Goal: Transaction & Acquisition: Purchase product/service

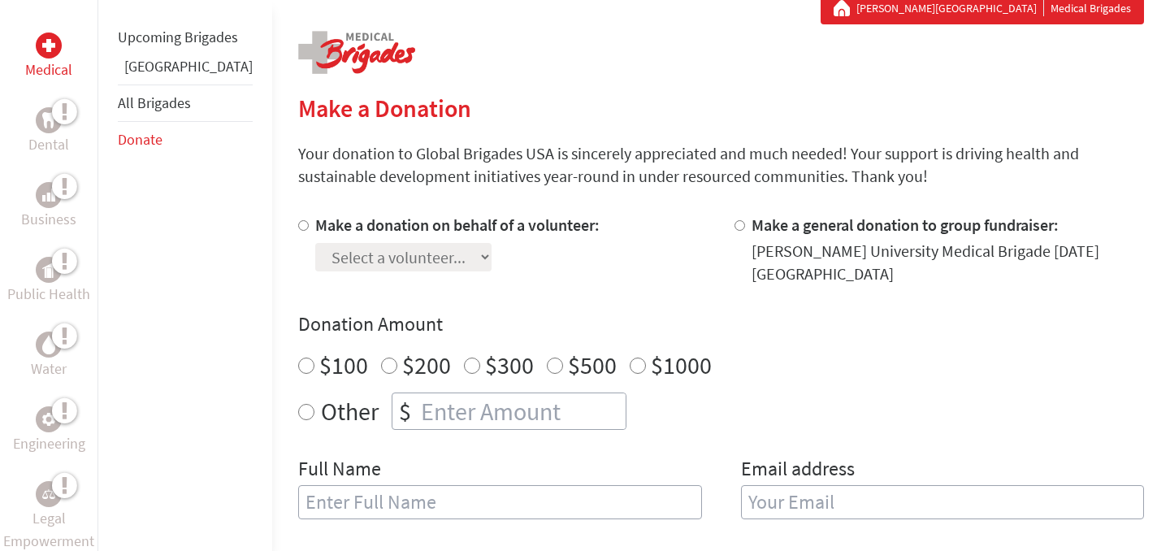
scroll to position [253, 0]
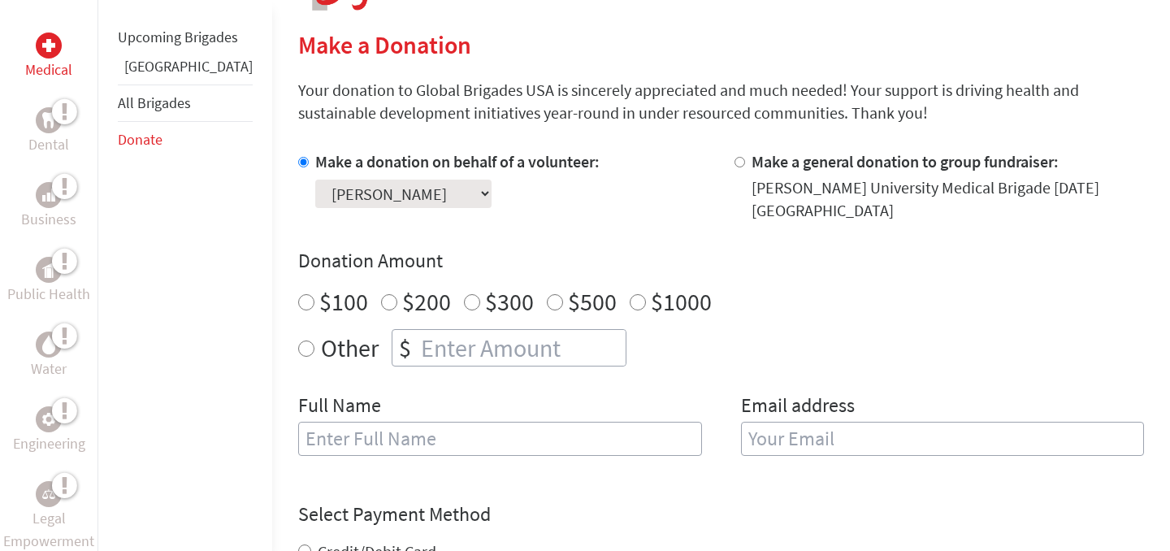
scroll to position [377, 0]
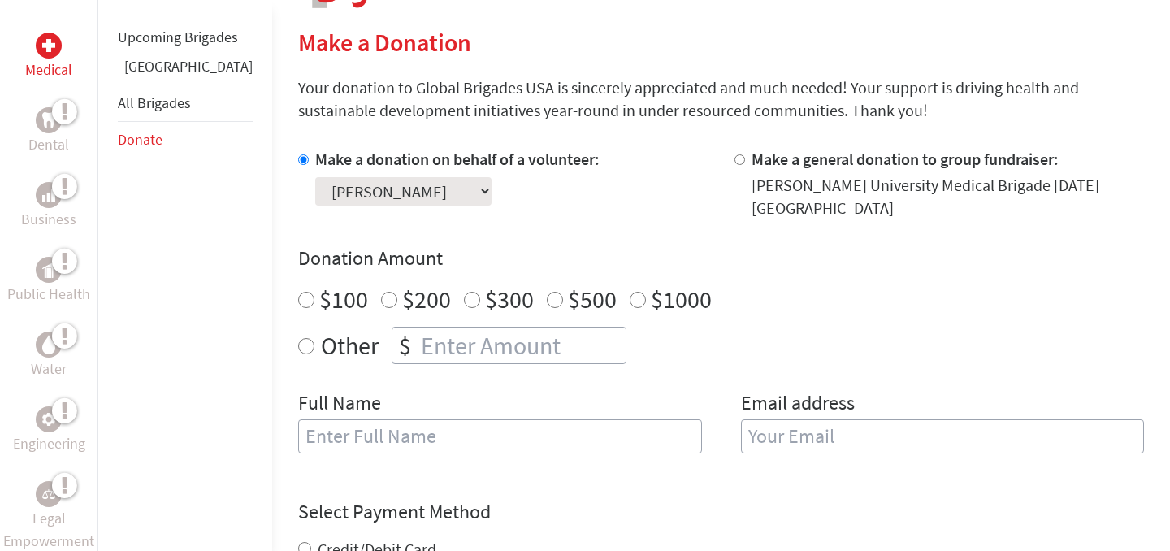
radio input "true"
click at [429, 327] on input "number" at bounding box center [521, 345] width 208 height 36
type input "250"
click at [414, 419] on input "text" at bounding box center [500, 436] width 404 height 34
type input "[PERSON_NAME]"
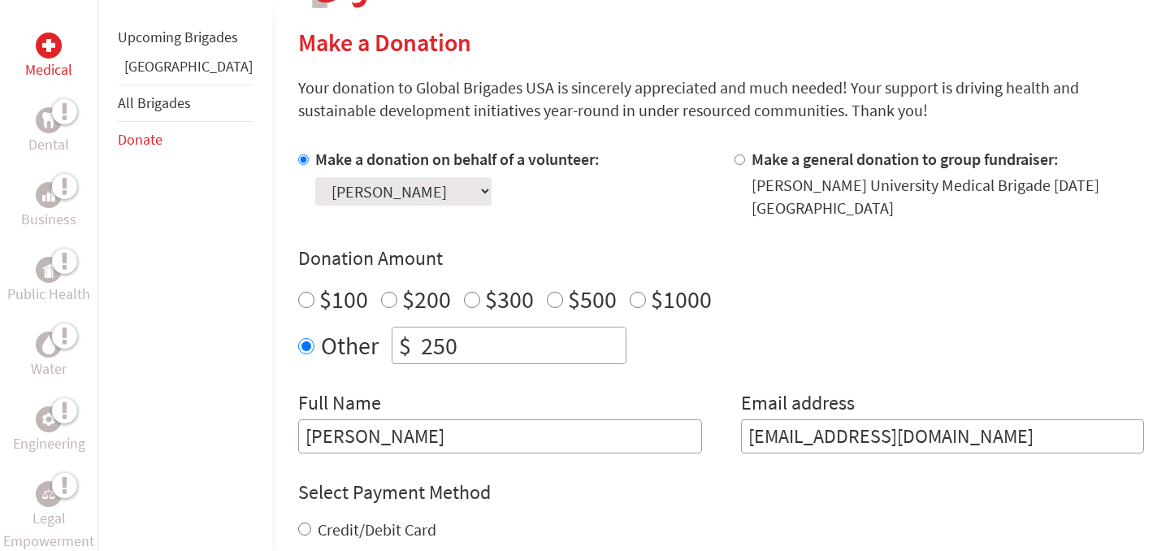
click at [888, 439] on input "duberk@cusd50students.org" at bounding box center [943, 436] width 404 height 34
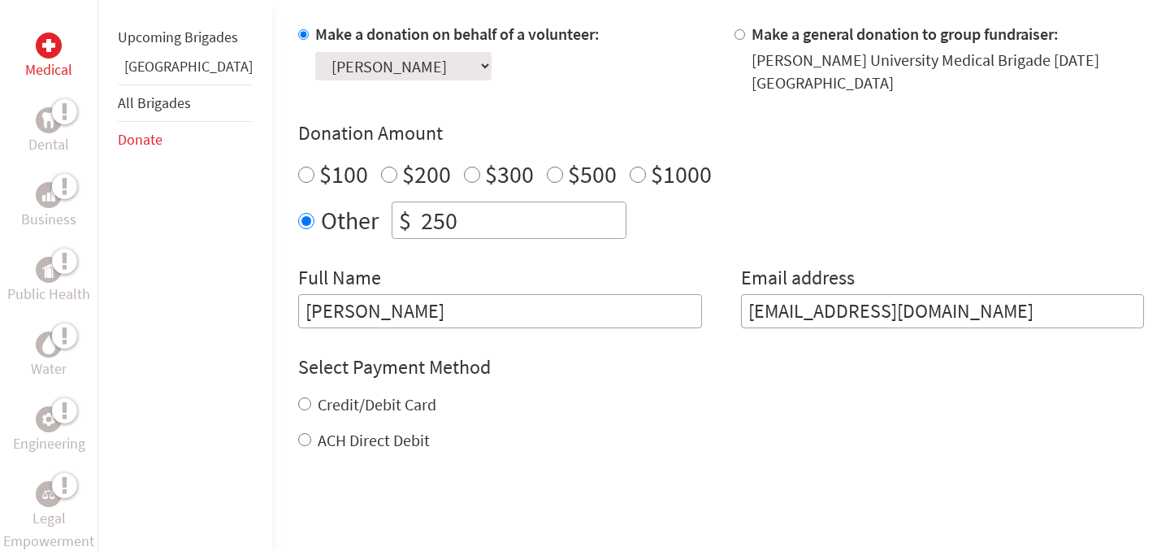
scroll to position [504, 0]
type input "[EMAIL_ADDRESS][DOMAIN_NAME]"
click at [349, 392] on label "Credit/Debit Card" at bounding box center [377, 402] width 119 height 20
click at [311, 396] on input "Credit/Debit Card" at bounding box center [304, 402] width 13 height 13
radio input "true"
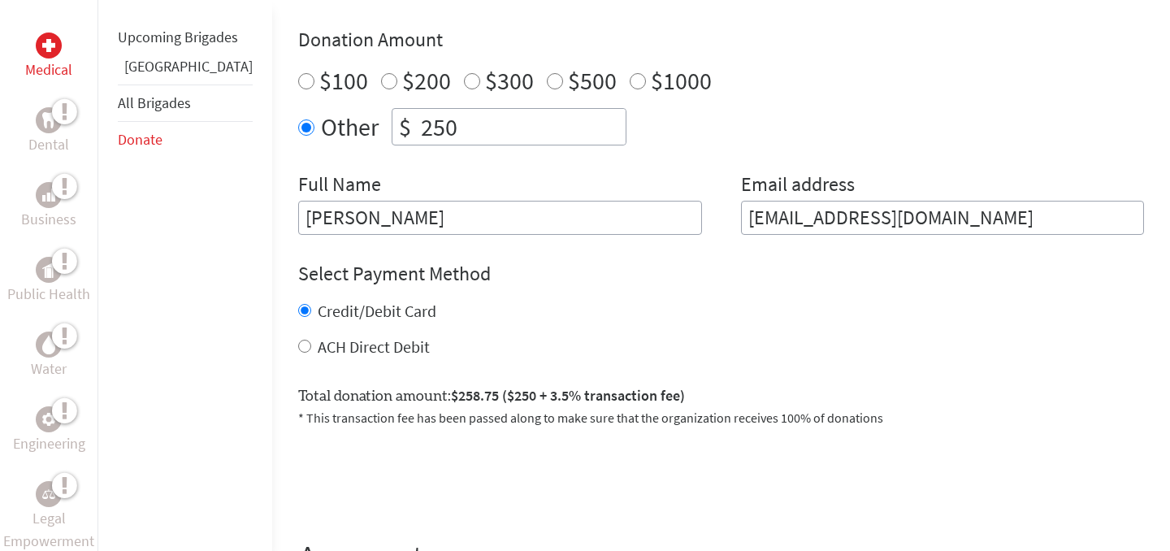
scroll to position [599, 0]
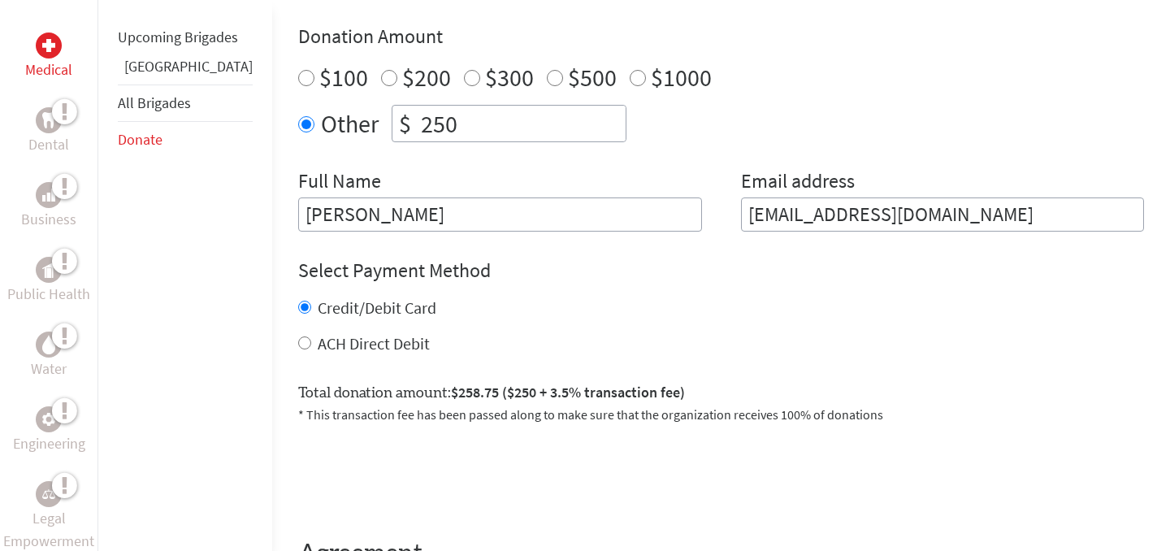
click at [336, 333] on label "ACH Direct Debit" at bounding box center [374, 343] width 112 height 20
click at [311, 336] on input "ACH Direct Debit" at bounding box center [304, 342] width 13 height 13
radio input "true"
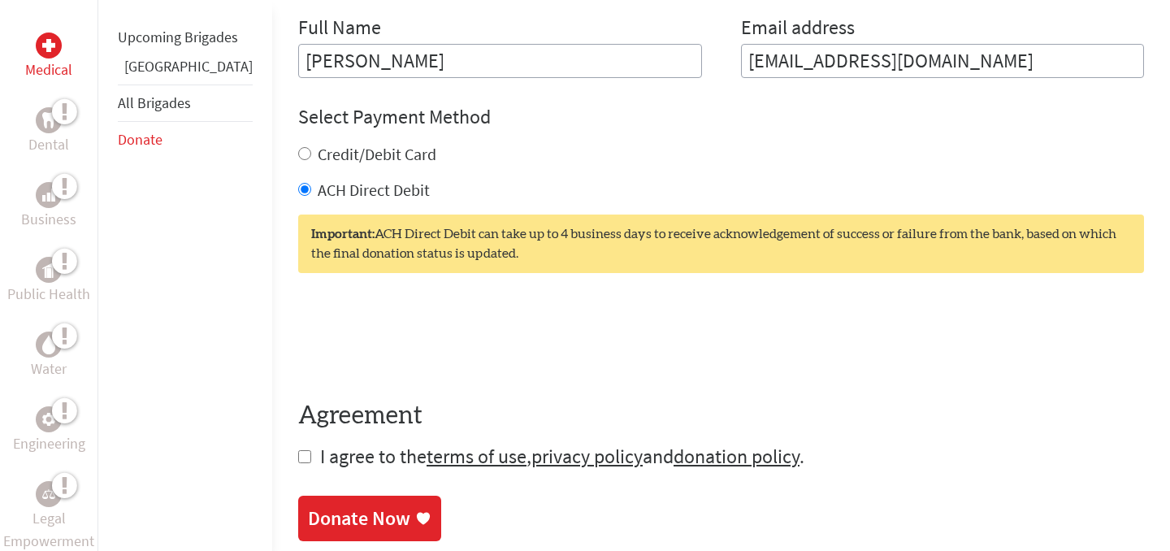
scroll to position [751, 0]
click at [318, 180] on label "ACH Direct Debit" at bounding box center [374, 190] width 112 height 20
click at [298, 184] on input "ACH Direct Debit" at bounding box center [304, 190] width 13 height 13
click at [318, 180] on label "ACH Direct Debit" at bounding box center [374, 190] width 112 height 20
click at [298, 184] on input "ACH Direct Debit" at bounding box center [304, 190] width 13 height 13
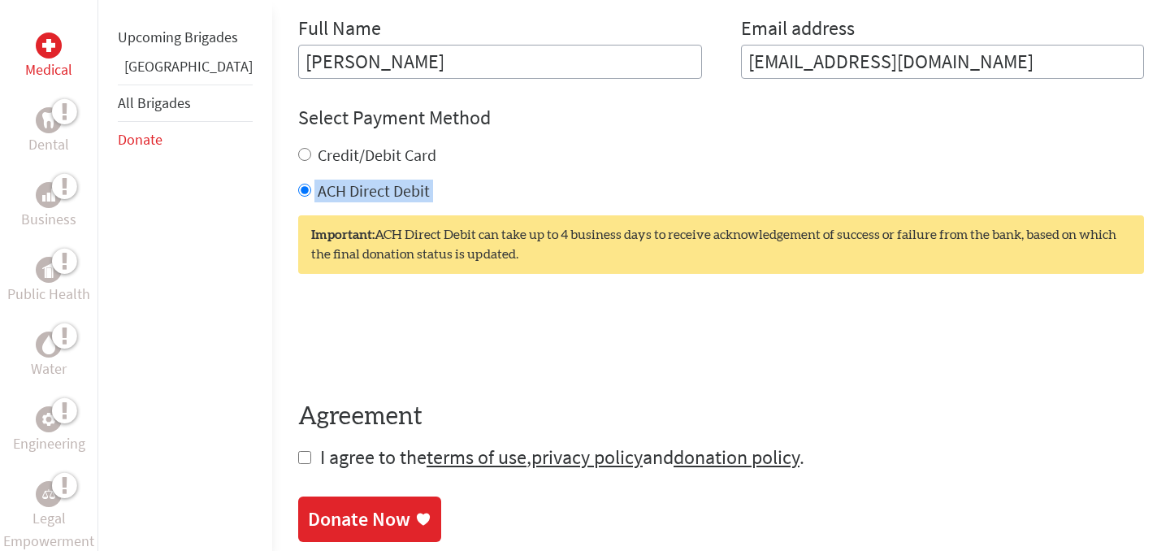
click at [318, 180] on label "ACH Direct Debit" at bounding box center [374, 190] width 112 height 20
click at [298, 184] on input "ACH Direct Debit" at bounding box center [304, 190] width 13 height 13
copy form "ACH Direct Debit"
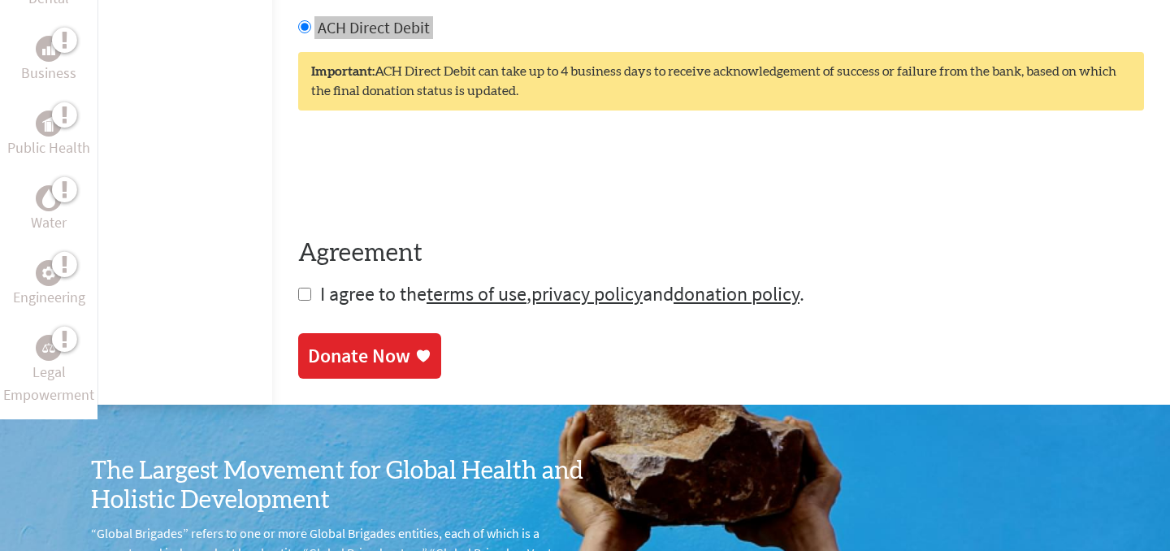
scroll to position [914, 0]
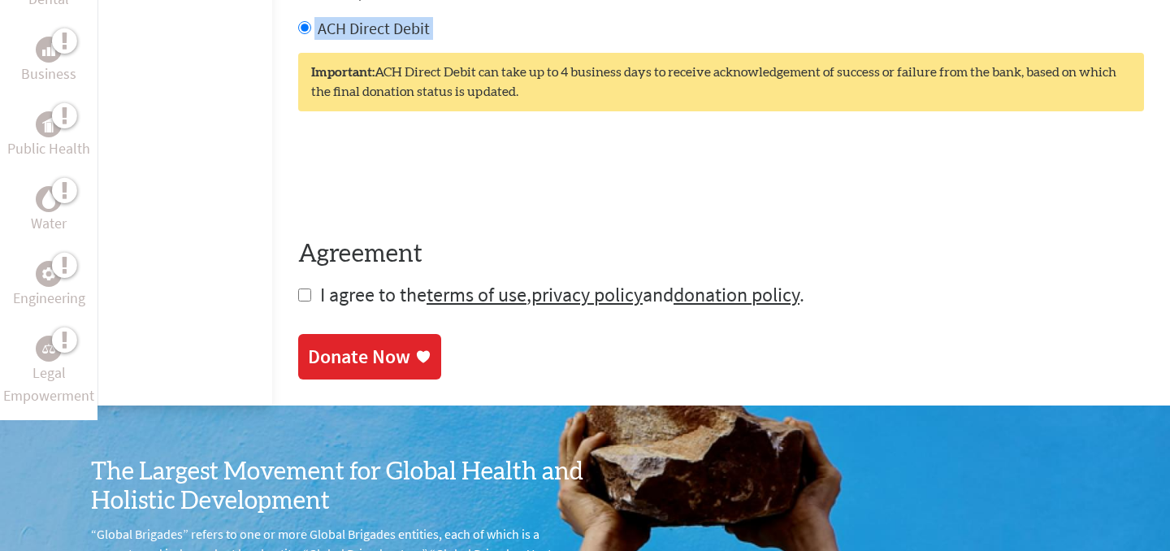
click at [298, 288] on input "checkbox" at bounding box center [304, 294] width 13 height 13
checkbox input "true"
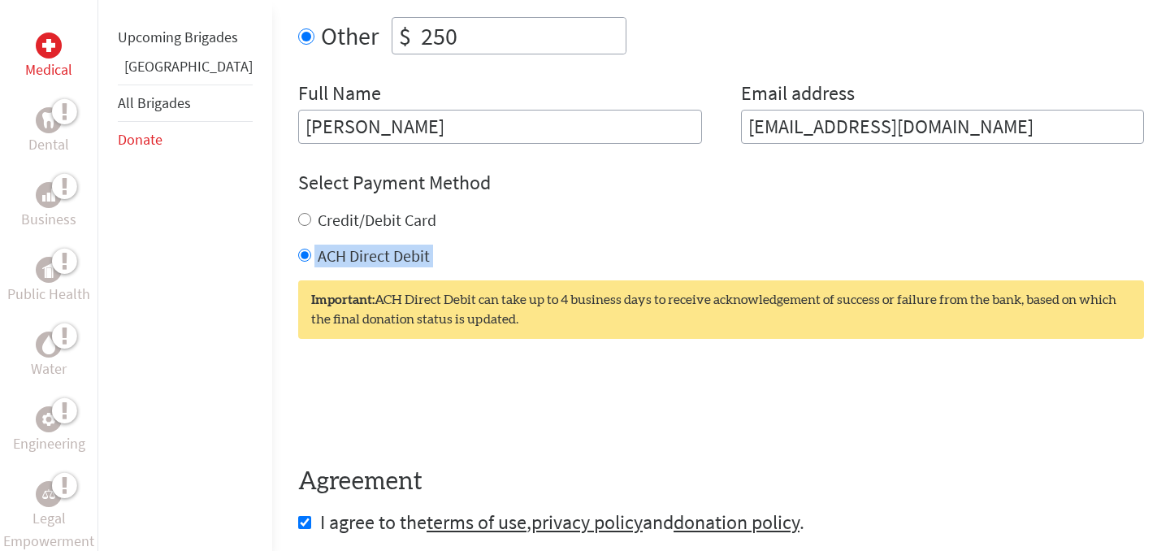
scroll to position [687, 0]
click at [336, 209] on label "Credit/Debit Card" at bounding box center [377, 219] width 119 height 20
click at [311, 212] on input "Credit/Debit Card" at bounding box center [304, 218] width 13 height 13
radio input "true"
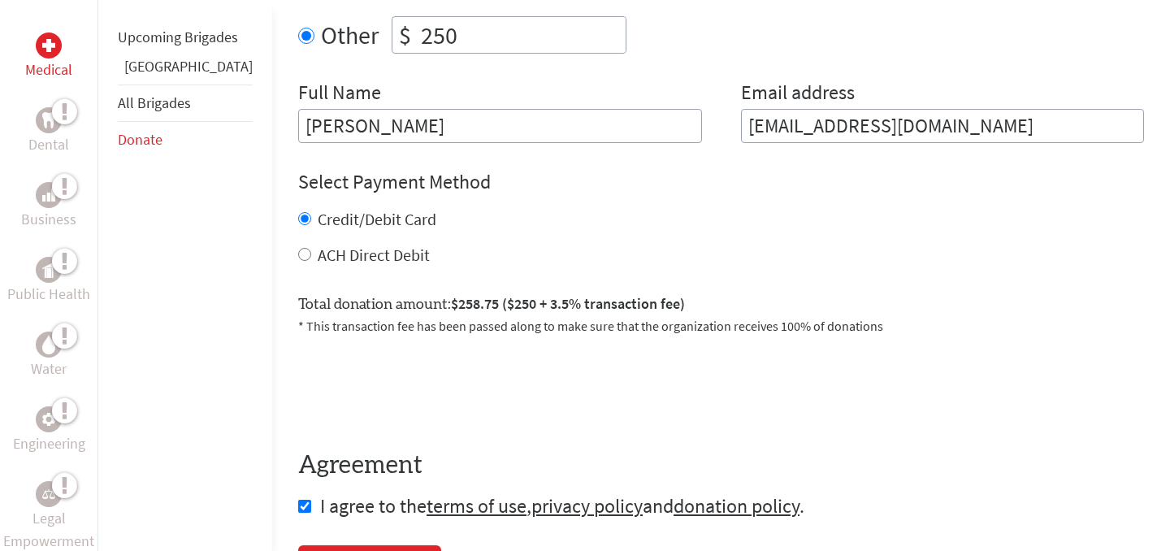
click at [334, 226] on div "Credit/Debit Card ACH Direct Debit" at bounding box center [721, 237] width 846 height 58
click at [336, 244] on label "ACH Direct Debit" at bounding box center [374, 254] width 112 height 20
click at [311, 248] on input "ACH Direct Debit" at bounding box center [304, 254] width 13 height 13
radio input "true"
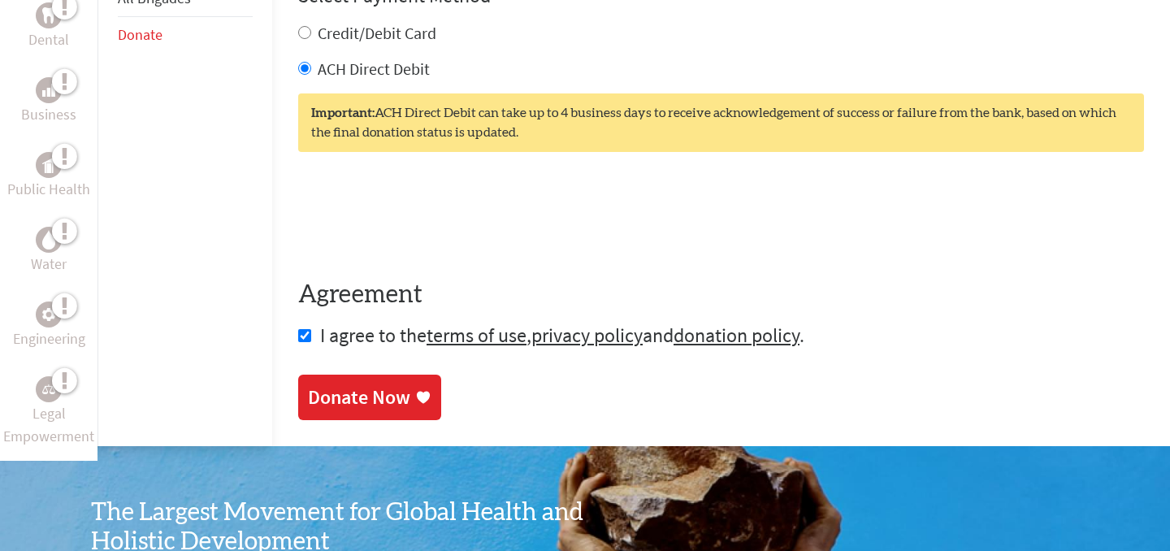
scroll to position [874, 0]
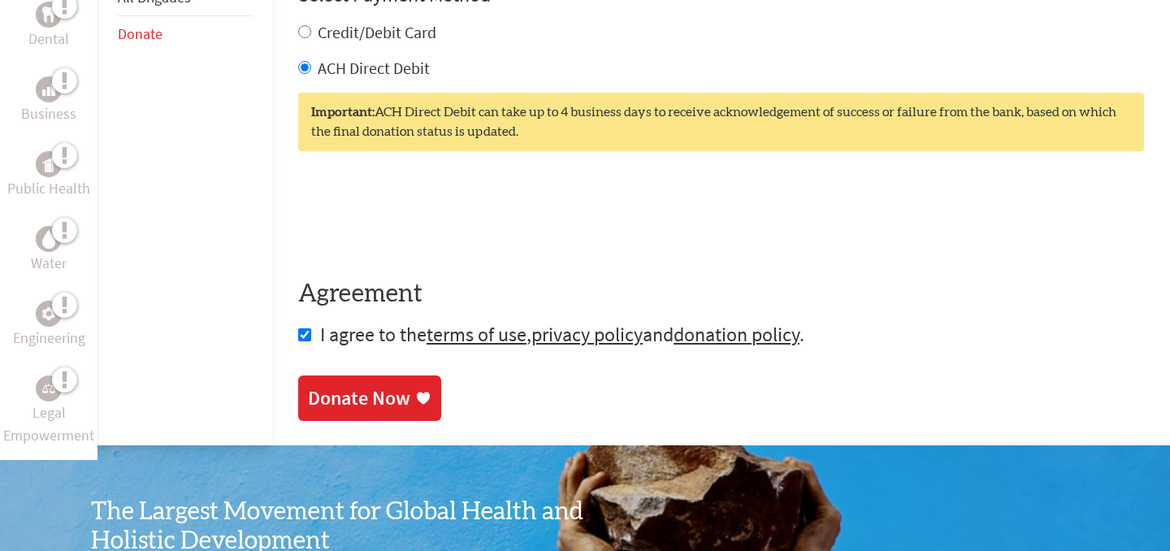
click at [328, 385] on div "Donate Now" at bounding box center [359, 398] width 102 height 26
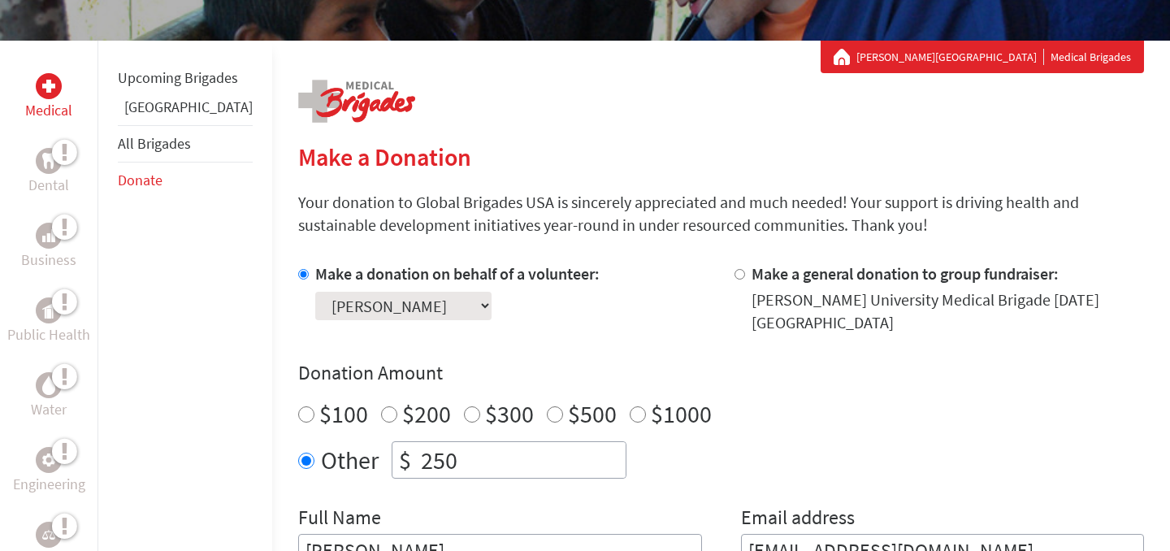
scroll to position [364, 0]
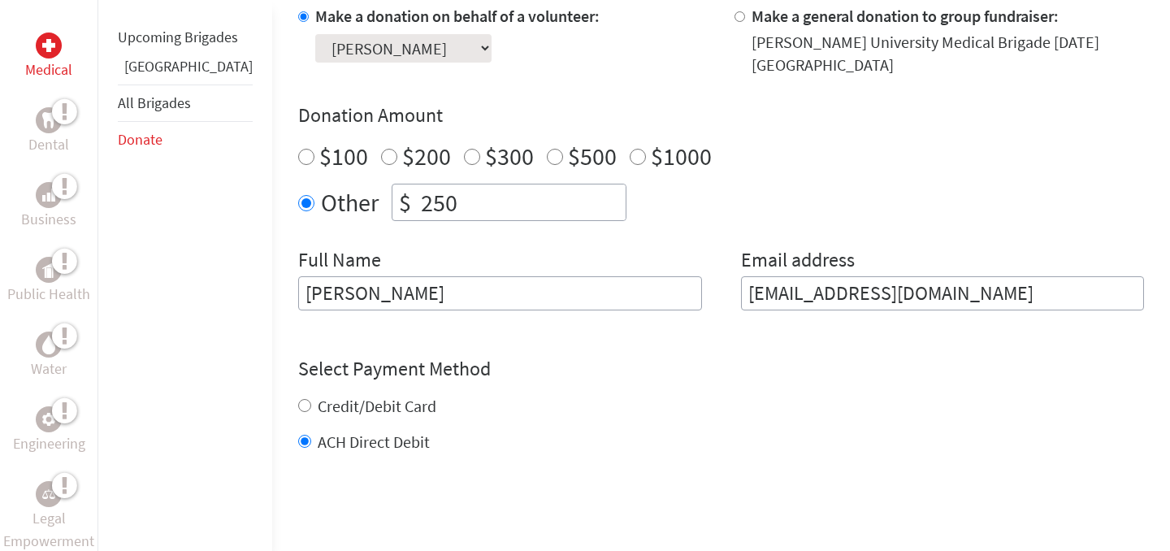
scroll to position [532, 0]
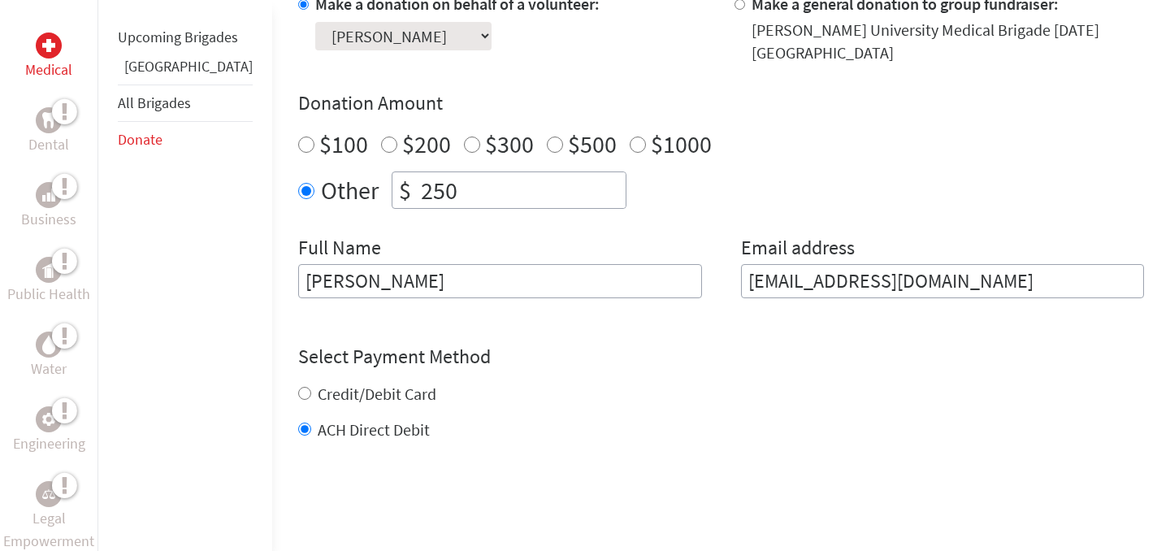
click at [357, 383] on label "Credit/Debit Card" at bounding box center [377, 393] width 119 height 20
click at [311, 387] on input "Credit/Debit Card" at bounding box center [304, 393] width 13 height 13
radio input "true"
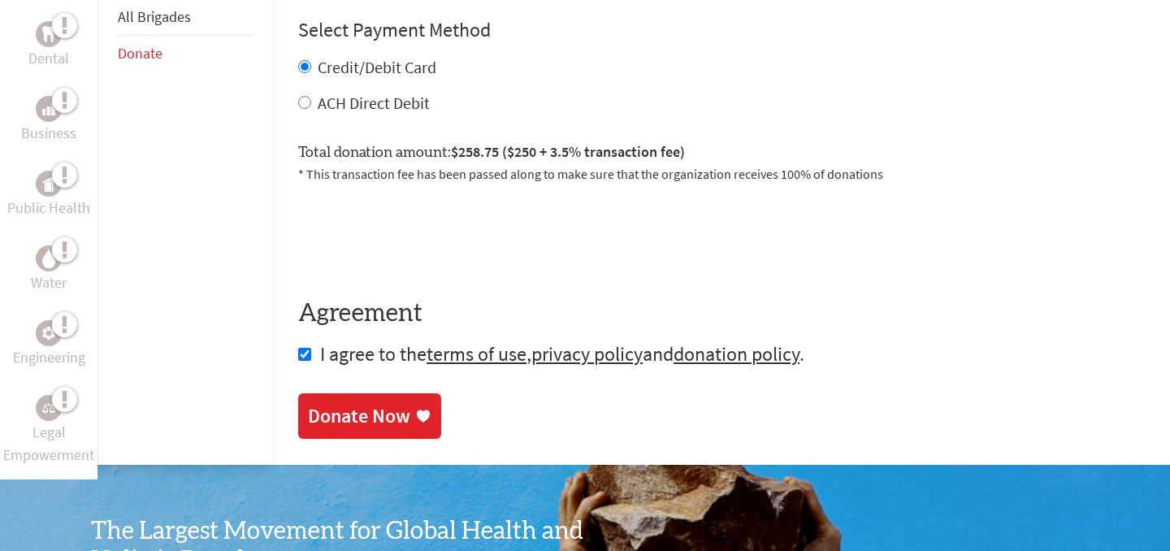
scroll to position [863, 0]
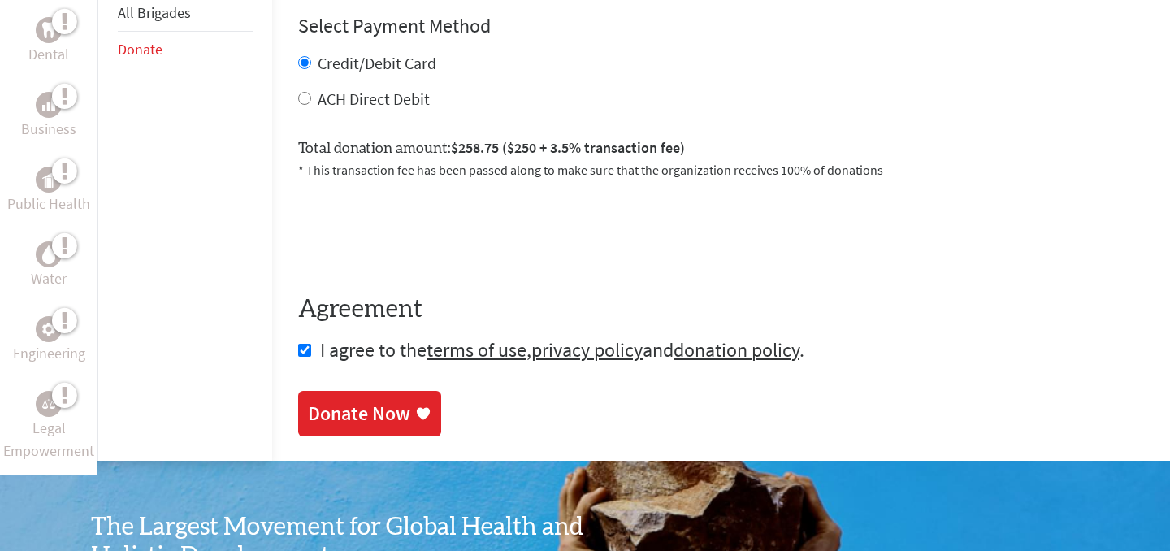
click at [340, 400] on div "Donate Now" at bounding box center [359, 413] width 102 height 26
